Goal: Transaction & Acquisition: Subscribe to service/newsletter

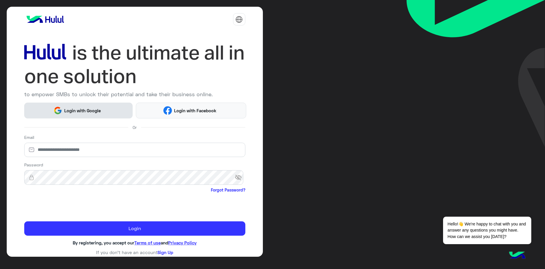
click at [100, 113] on button "Login with Google" at bounding box center [78, 110] width 108 height 16
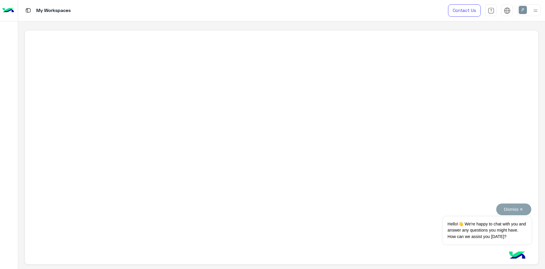
click at [521, 209] on button "Dismiss ✕" at bounding box center [513, 209] width 35 height 12
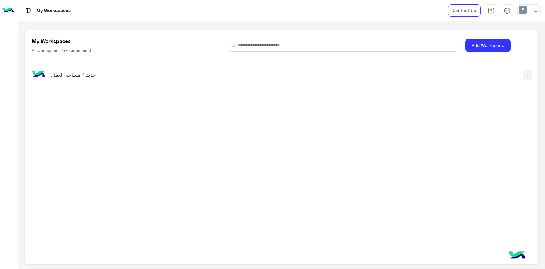
click at [534, 10] on img at bounding box center [535, 10] width 7 height 7
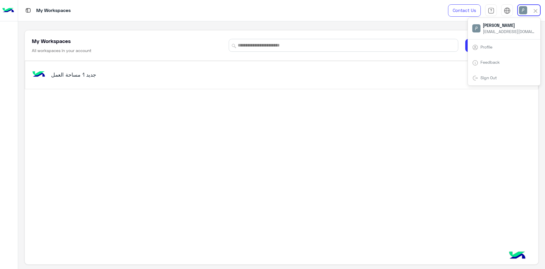
click at [534, 11] on img at bounding box center [535, 11] width 7 height 7
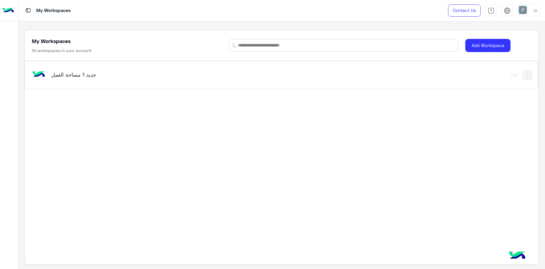
click at [536, 8] on img at bounding box center [535, 10] width 7 height 7
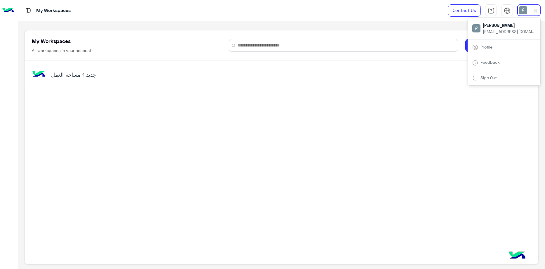
click at [492, 47] on link "Profile" at bounding box center [486, 46] width 12 height 5
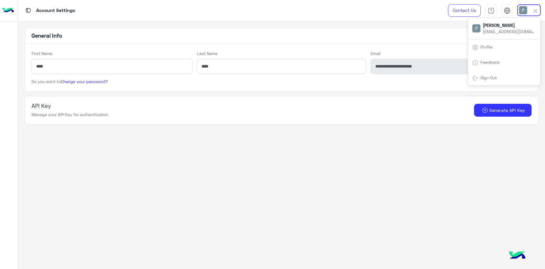
click at [389, 116] on div "API Key Manage your API Key for authentication Generate API Key" at bounding box center [282, 109] width 500 height 15
click at [13, 12] on img at bounding box center [8, 10] width 12 height 12
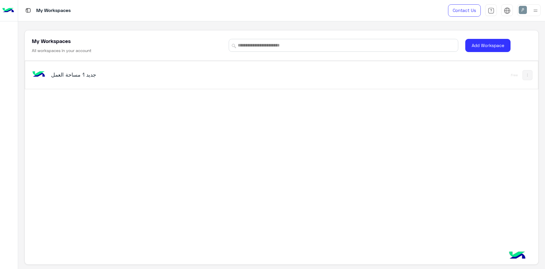
click at [78, 76] on h5 "مساحة العمل‎ جديد 1" at bounding box center [141, 74] width 180 height 7
click at [486, 43] on button "Add Workspace" at bounding box center [487, 45] width 45 height 13
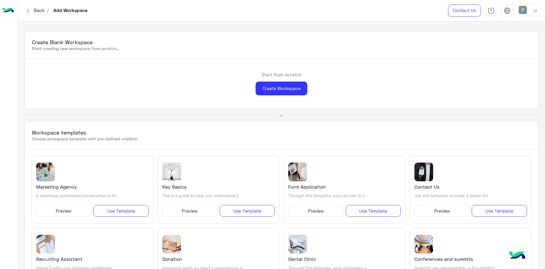
scroll to position [15, 0]
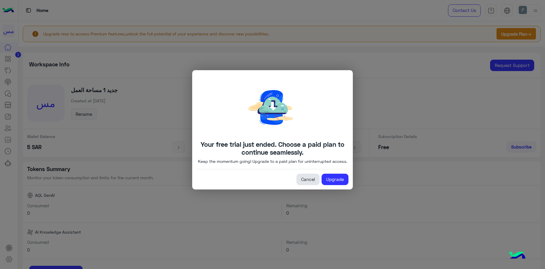
click at [310, 183] on link "Cancel" at bounding box center [307, 179] width 23 height 12
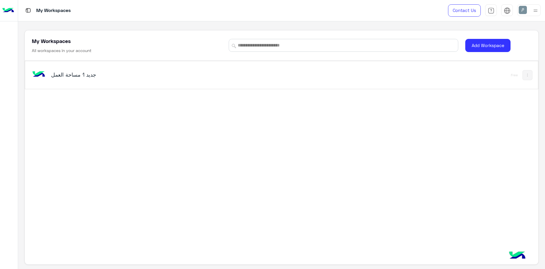
click at [99, 76] on h5 "مساحة العمل‎ جديد 1" at bounding box center [141, 74] width 180 height 7
click at [482, 44] on button "Add Workspace" at bounding box center [487, 45] width 45 height 13
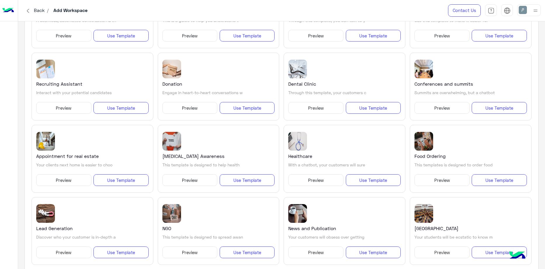
scroll to position [175, 0]
click at [504, 11] on img at bounding box center [507, 10] width 7 height 7
click at [507, 24] on span "عربي" at bounding box center [507, 22] width 10 height 5
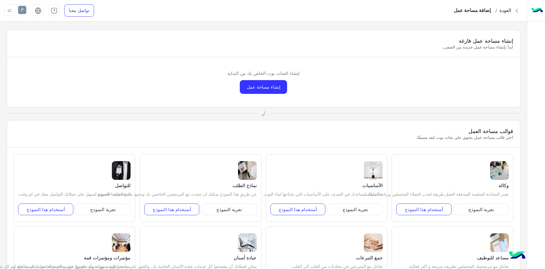
scroll to position [0, 0]
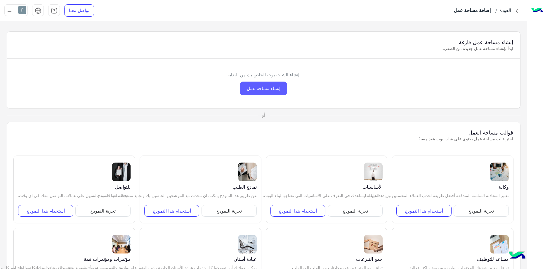
click at [278, 93] on div "إنشاء مساحة عمل" at bounding box center [263, 88] width 47 height 14
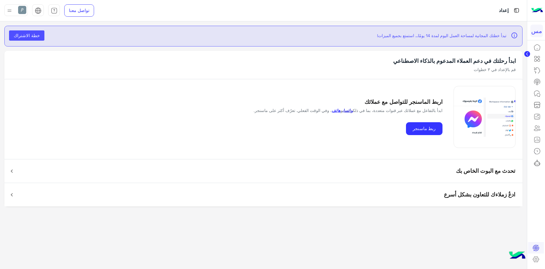
click at [342, 111] on link "واتساب" at bounding box center [347, 110] width 10 height 5
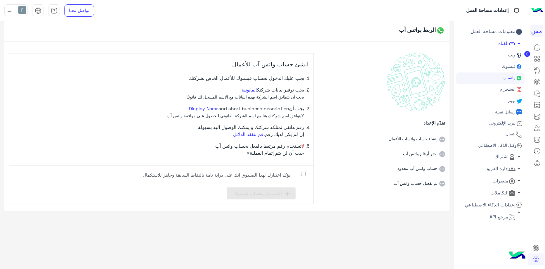
click at [521, 168] on span "arrow_drop_down" at bounding box center [518, 168] width 7 height 7
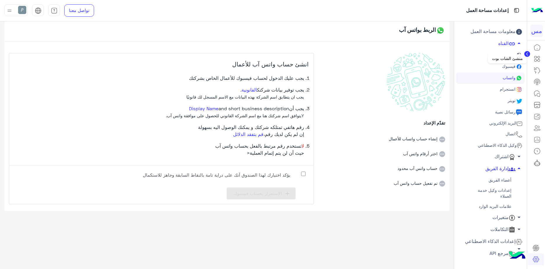
click at [537, 60] on icon at bounding box center [537, 58] width 2 height 3
click at [539, 59] on icon at bounding box center [537, 58] width 2 height 3
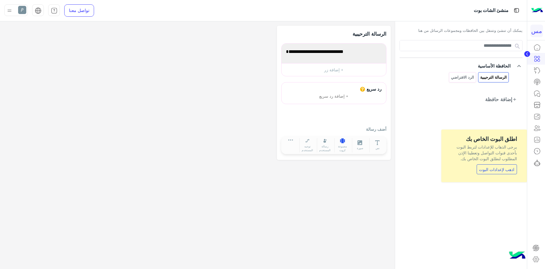
click at [343, 142] on icon at bounding box center [342, 140] width 5 height 5
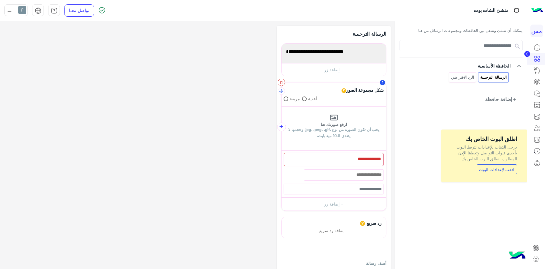
click at [281, 84] on icon "button" at bounding box center [281, 82] width 2 height 3
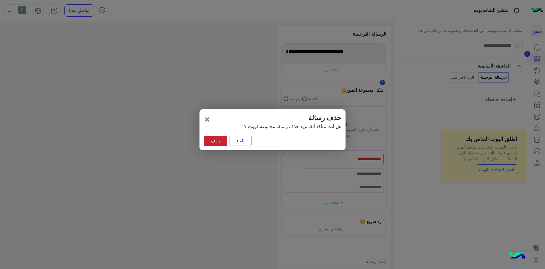
click at [208, 141] on button "حذف" at bounding box center [215, 140] width 23 height 11
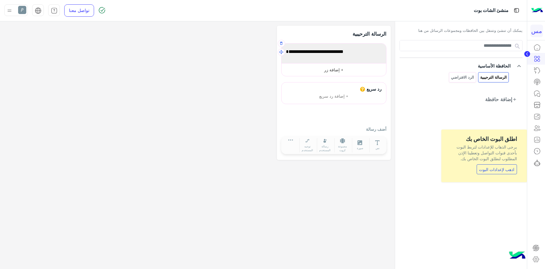
click at [326, 70] on button "+ إضافة زر" at bounding box center [333, 69] width 105 height 13
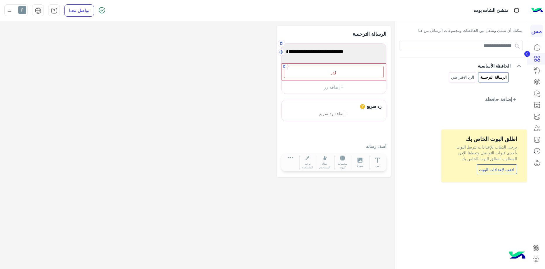
click at [325, 71] on div "زر" at bounding box center [334, 72] width 100 height 12
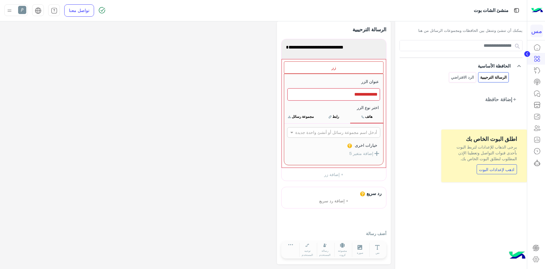
scroll to position [5, 0]
click at [536, 161] on icon at bounding box center [536, 162] width 7 height 7
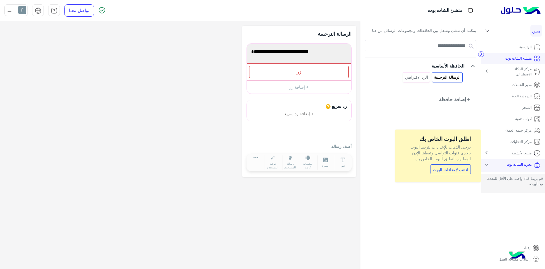
scroll to position [0, 0]
click at [489, 164] on mat-icon "expand_more" at bounding box center [486, 164] width 7 height 7
click at [488, 164] on mat-icon "chevron_right" at bounding box center [486, 164] width 7 height 7
click at [488, 29] on icon at bounding box center [487, 30] width 6 height 7
click at [488, 30] on icon at bounding box center [487, 30] width 6 height 7
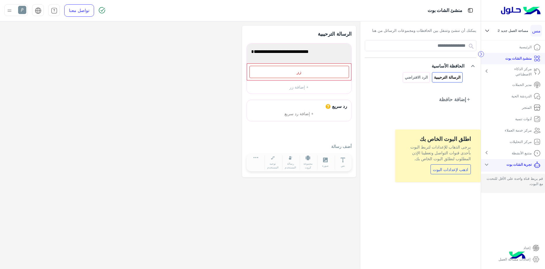
click at [525, 50] on link "الرئيسية" at bounding box center [530, 46] width 30 height 11
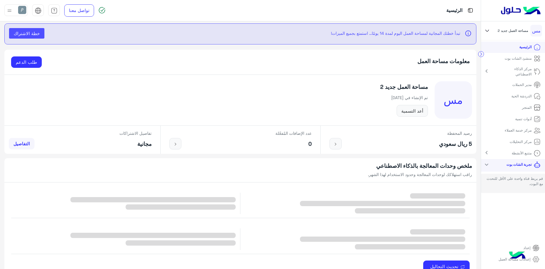
click at [480, 53] on icon at bounding box center [480, 54] width 1 height 3
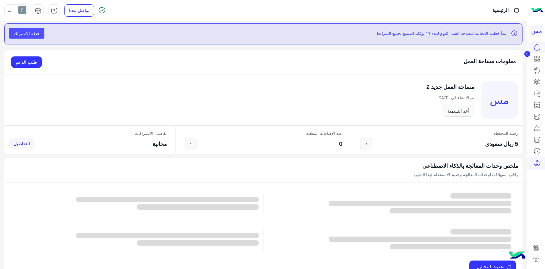
click at [526, 53] on circle at bounding box center [527, 54] width 6 height 6
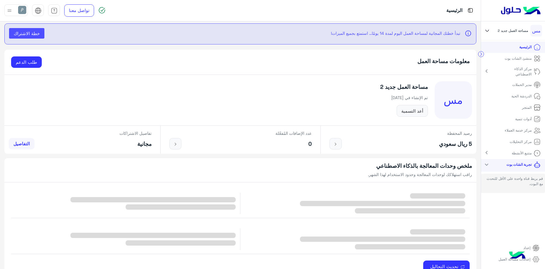
click at [516, 56] on p "منشئ الشات بوت" at bounding box center [517, 58] width 27 height 5
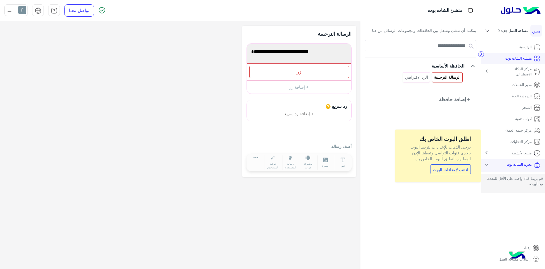
click at [488, 30] on icon at bounding box center [487, 30] width 6 height 7
click at [488, 31] on icon at bounding box center [486, 31] width 3 height 2
click at [526, 107] on p "المتجر" at bounding box center [527, 107] width 10 height 5
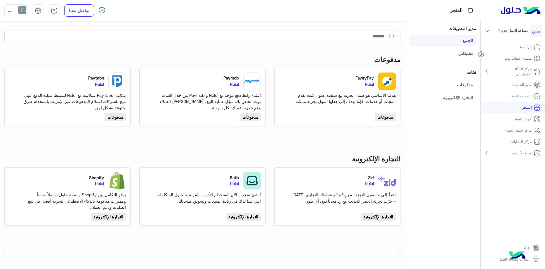
click at [516, 117] on p "أدوات تنمية" at bounding box center [523, 118] width 16 height 5
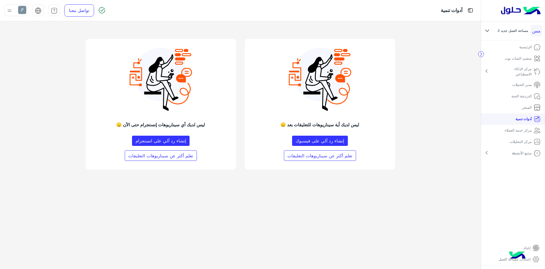
click at [512, 153] on p "متتبع الأنشطة" at bounding box center [522, 152] width 20 height 5
click at [522, 87] on p "مدير الحملات" at bounding box center [521, 84] width 19 height 5
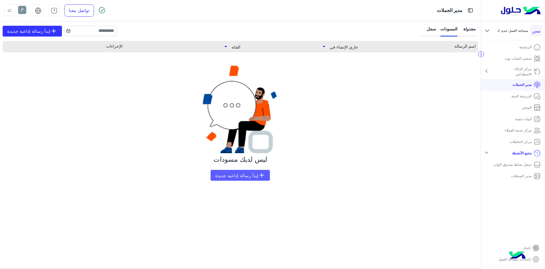
click at [254, 174] on span "إبدأ رسالة إذاعية جديدة" at bounding box center [236, 175] width 43 height 5
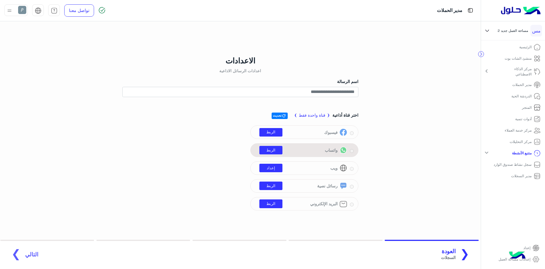
click at [349, 151] on div "واتساب الربط" at bounding box center [304, 150] width 99 height 8
click at [273, 152] on link "الربط" at bounding box center [270, 150] width 23 height 8
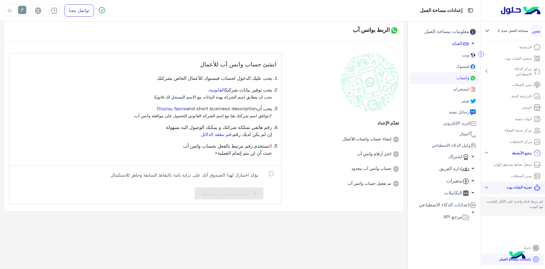
click at [521, 46] on p "الرئيسية" at bounding box center [525, 46] width 12 height 5
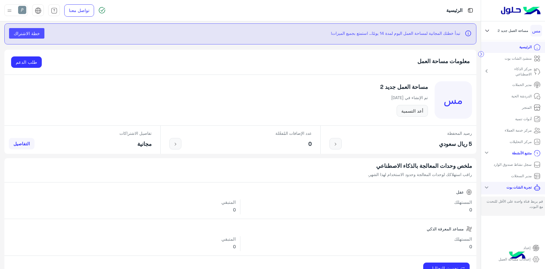
click at [491, 31] on div "مس مساحة العمل‎ جديد 2" at bounding box center [513, 30] width 64 height 19
click at [516, 75] on div "مس مساحة العمل‎ جديد 1" at bounding box center [517, 70] width 43 height 12
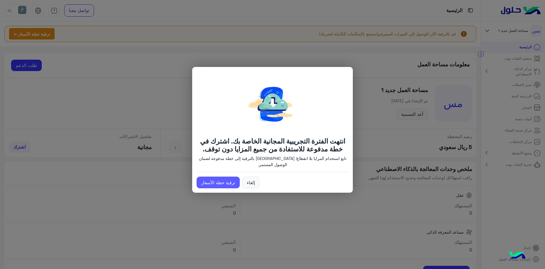
click at [212, 182] on link "ترقية خطة الأسعار" at bounding box center [217, 182] width 43 height 12
click at [219, 182] on link "ترقية خطة الأسعار" at bounding box center [217, 182] width 43 height 12
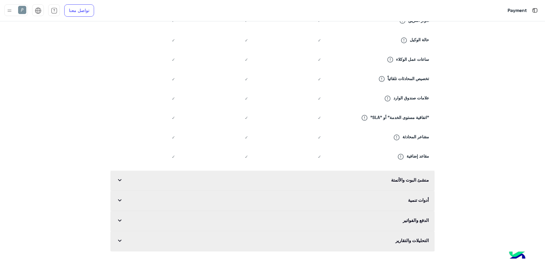
scroll to position [555, 0]
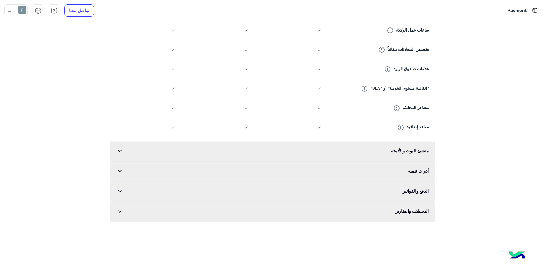
click at [120, 154] on span "expand_more" at bounding box center [119, 150] width 7 height 7
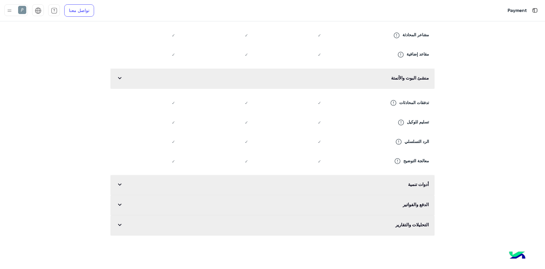
scroll to position [642, 0]
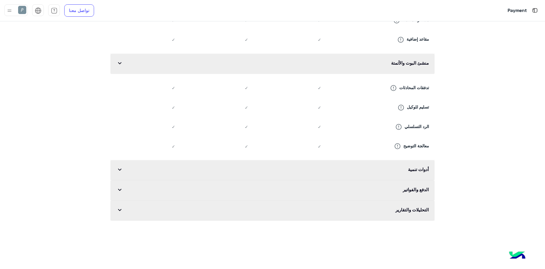
click at [178, 175] on div "أدوات تنمية expand_more" at bounding box center [272, 170] width 324 height 20
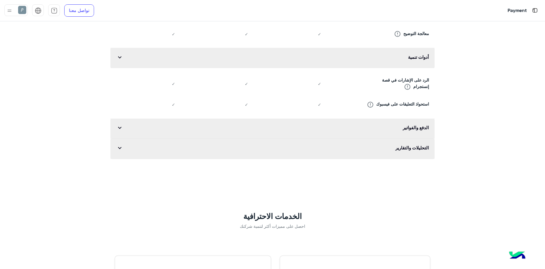
scroll to position [788, 0]
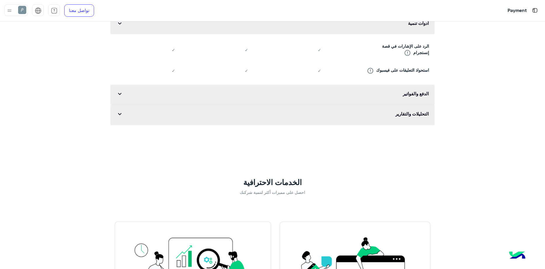
click at [222, 102] on div "الدفع والفواتير expand_more" at bounding box center [272, 95] width 324 height 20
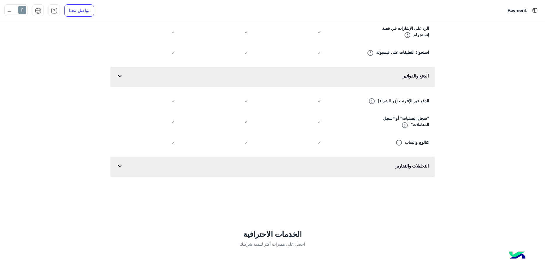
scroll to position [847, 0]
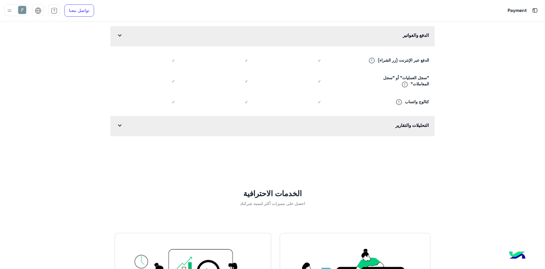
click at [227, 136] on div "التحليلات والتقارير expand_more" at bounding box center [272, 126] width 324 height 20
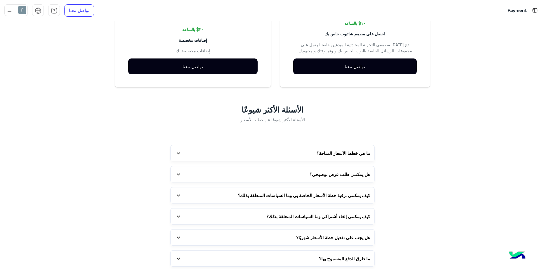
scroll to position [1226, 0]
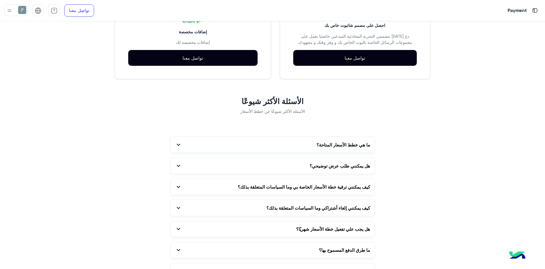
click at [276, 145] on button "ما هي خطط الأسعار المتاحة؟ expand_more" at bounding box center [273, 145] width 204 height 16
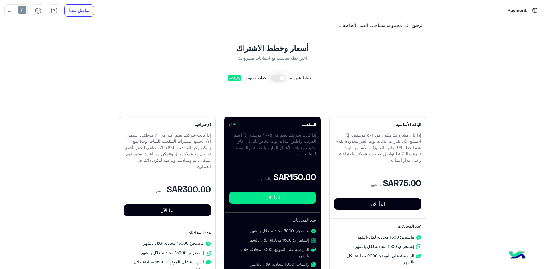
scroll to position [0, 0]
